Goal: Find specific page/section: Find specific page/section

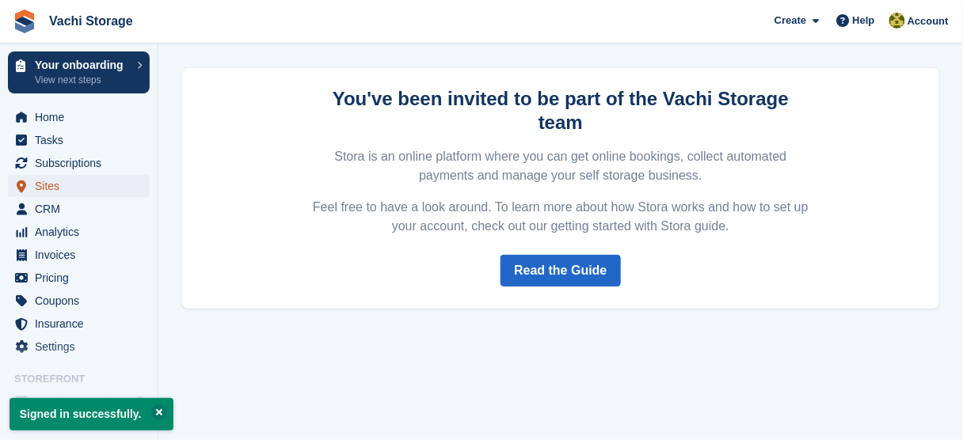
click at [97, 191] on span "Sites" at bounding box center [82, 186] width 95 height 22
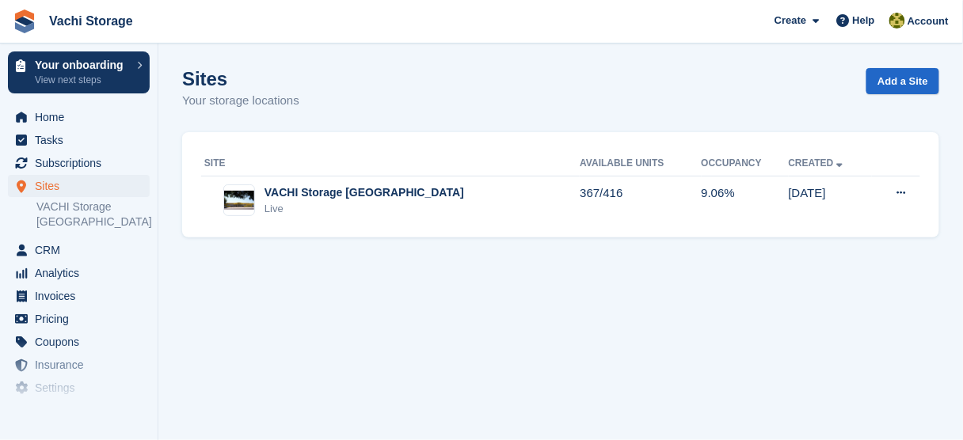
click at [344, 174] on th "Site" at bounding box center [390, 163] width 378 height 25
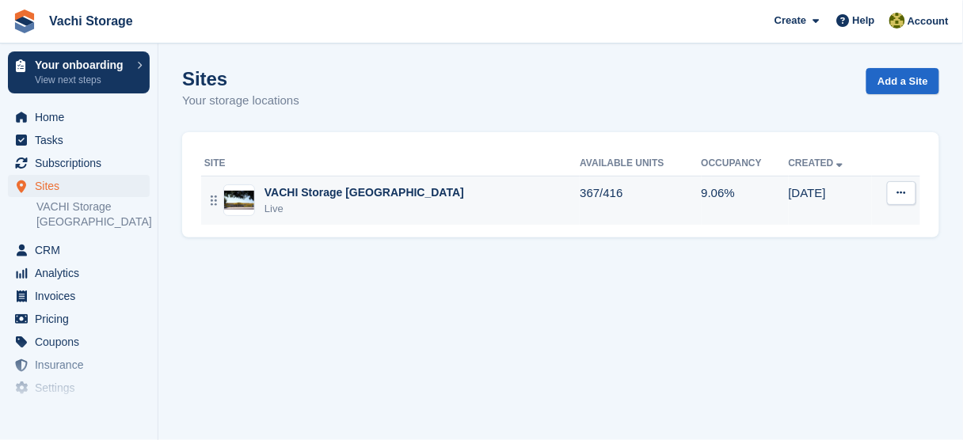
click at [322, 187] on div "VACHI Storage [GEOGRAPHIC_DATA]" at bounding box center [364, 192] width 200 height 17
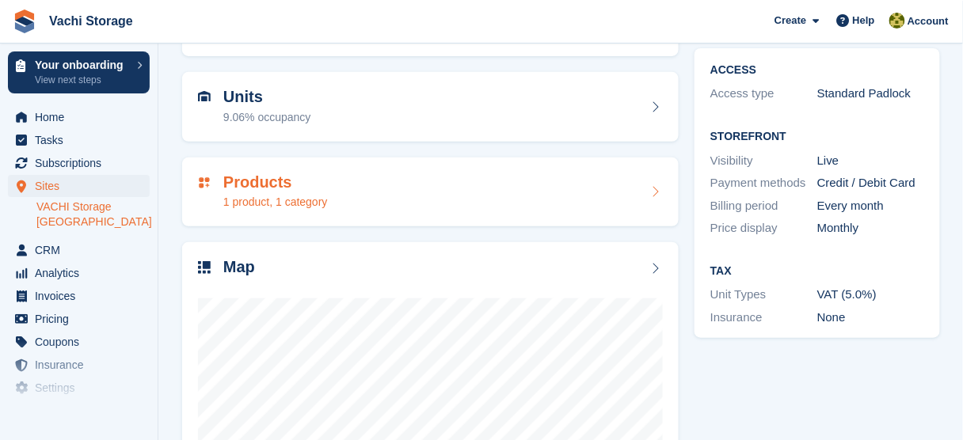
scroll to position [66, 0]
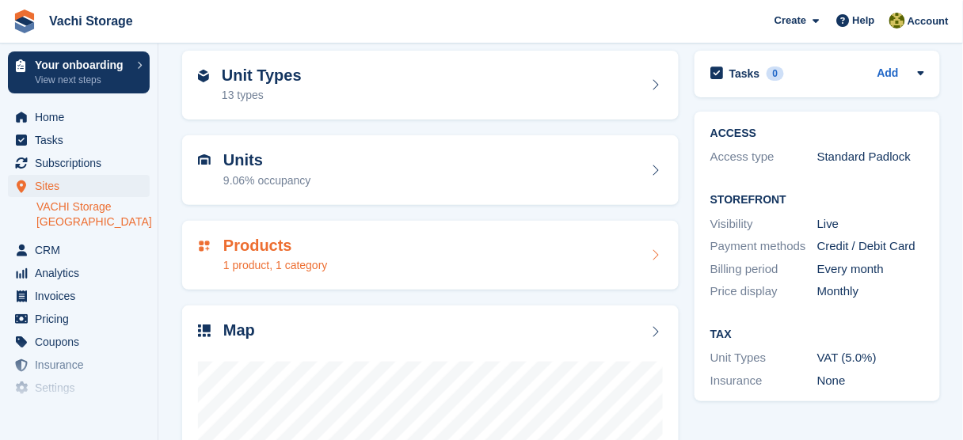
click at [323, 244] on h2 "Products" at bounding box center [275, 246] width 105 height 18
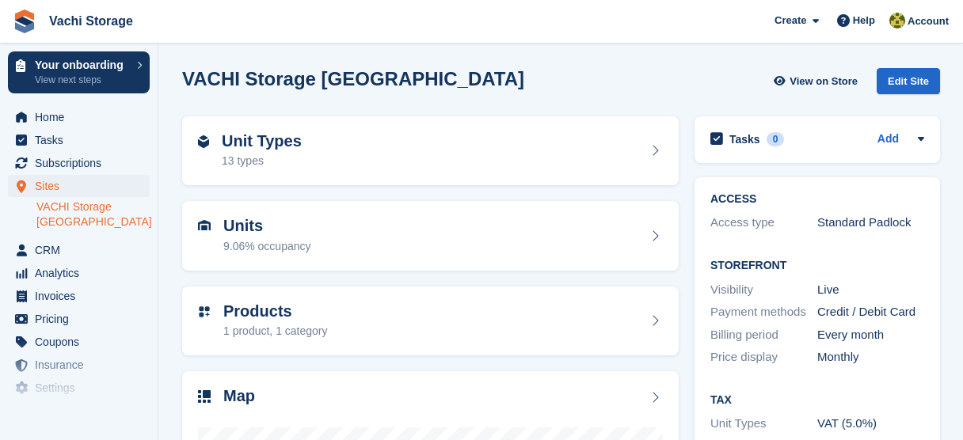
scroll to position [66, 0]
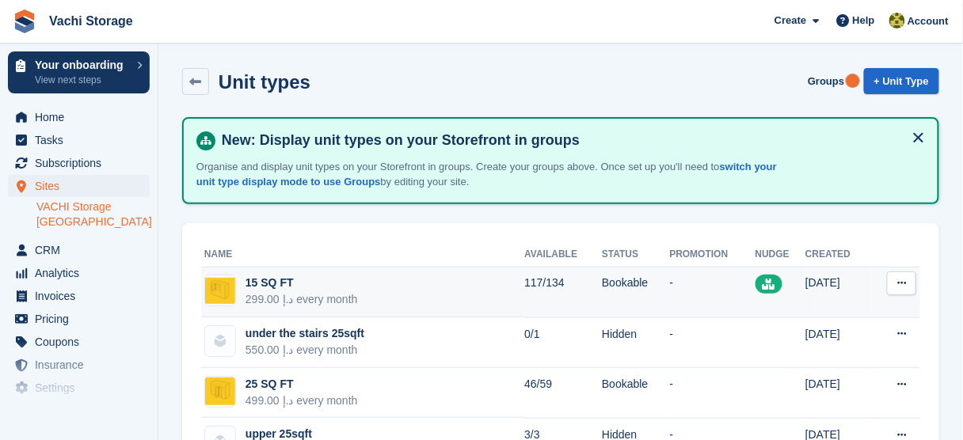
click at [268, 310] on td "15 SQ FT 299.00 د.إ every month" at bounding box center [362, 293] width 323 height 51
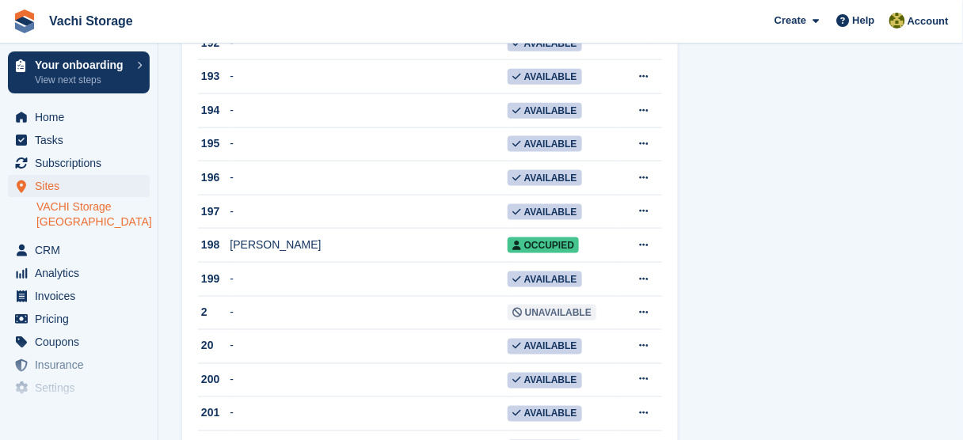
scroll to position [1636, 0]
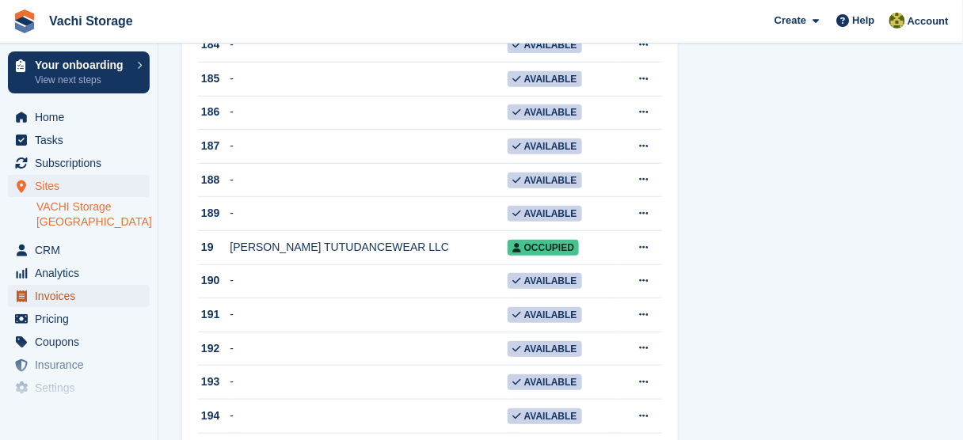
click at [60, 285] on span "Invoices" at bounding box center [82, 296] width 95 height 22
